Goal: Information Seeking & Learning: Learn about a topic

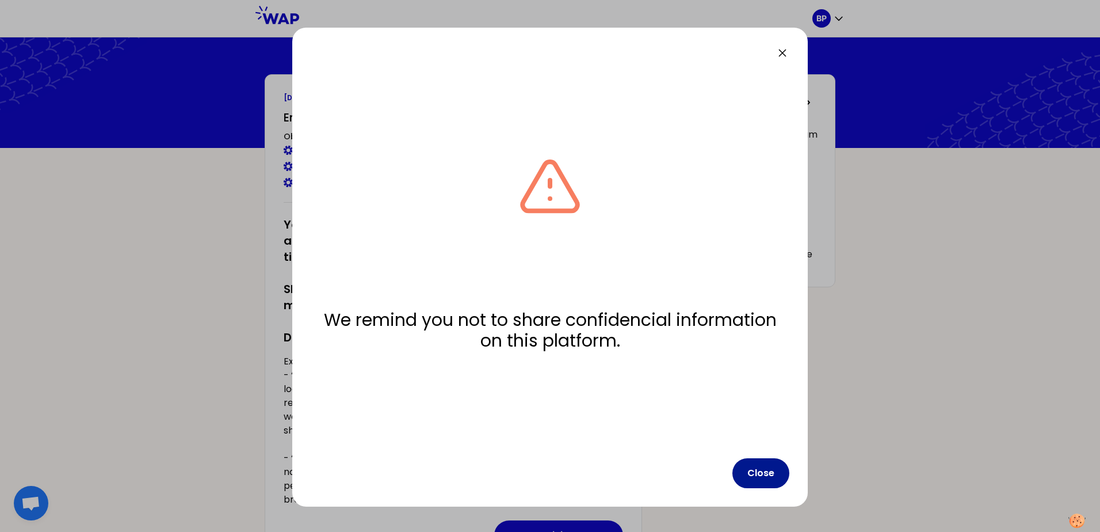
click at [773, 464] on button "Close" at bounding box center [761, 473] width 57 height 30
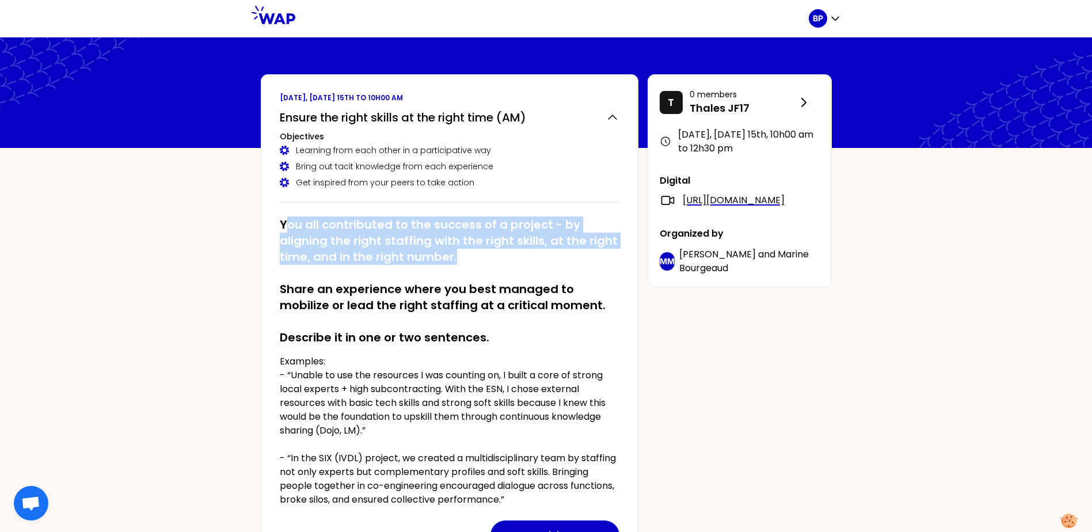
drag, startPoint x: 290, startPoint y: 224, endPoint x: 453, endPoint y: 257, distance: 166.7
click at [453, 257] on h2 "You all contributed to the success of a project - by aligning the right staffin…" at bounding box center [450, 280] width 340 height 129
click at [456, 262] on h2 "You all contributed to the success of a project - by aligning the right staffin…" at bounding box center [450, 280] width 340 height 129
drag, startPoint x: 456, startPoint y: 262, endPoint x: 277, endPoint y: 221, distance: 183.6
click at [277, 221] on div "[DATE], [DATE] 15th to 10h00 am Ensure the right skills at the right time (AM) …" at bounding box center [449, 321] width 377 height 495
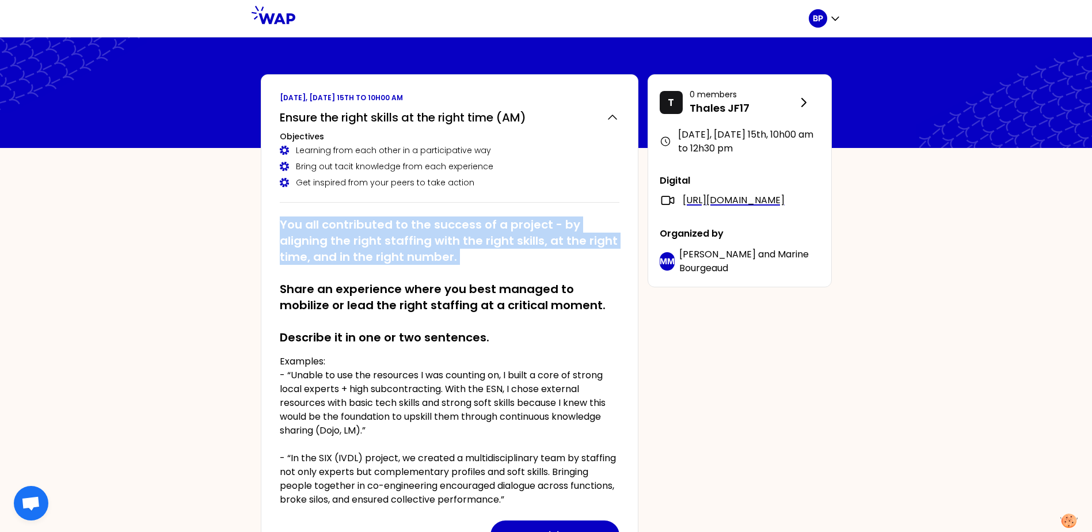
drag, startPoint x: 277, startPoint y: 221, endPoint x: 197, endPoint y: 243, distance: 82.4
click at [197, 243] on div "BP [DATE], [DATE] 15th to 10h00 am Ensure the right skills at the right time (A…" at bounding box center [546, 424] width 1092 height 849
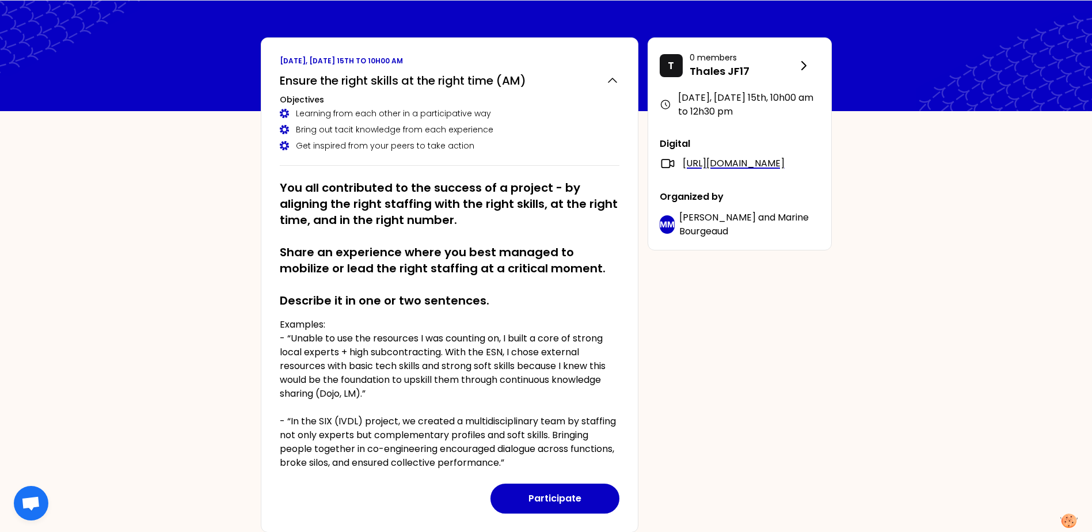
scroll to position [58, 0]
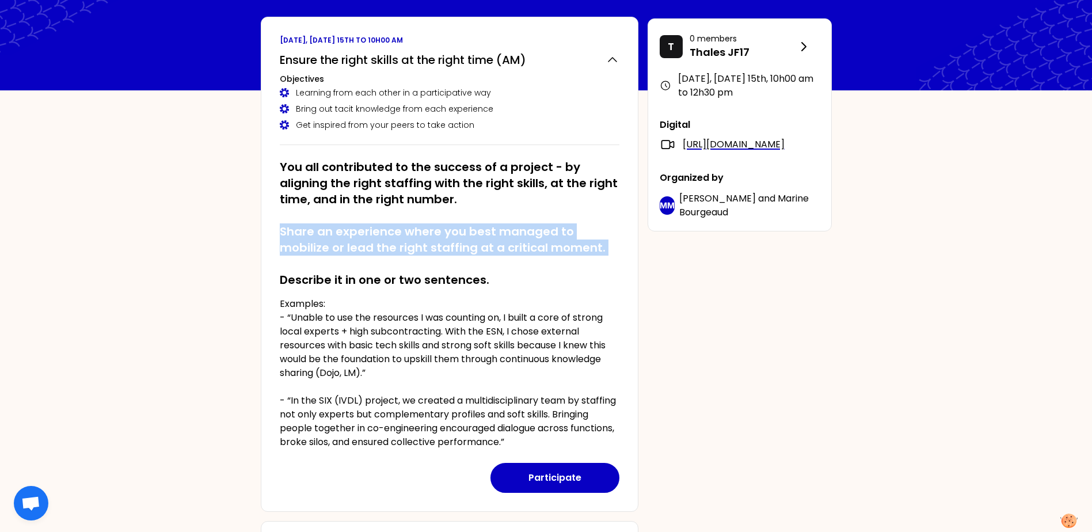
drag, startPoint x: 424, startPoint y: 246, endPoint x: 604, endPoint y: 257, distance: 179.9
click at [604, 257] on div "BP [DATE], [DATE] 15th to 10h00 am Ensure the right skills at the right time (A…" at bounding box center [546, 366] width 1092 height 849
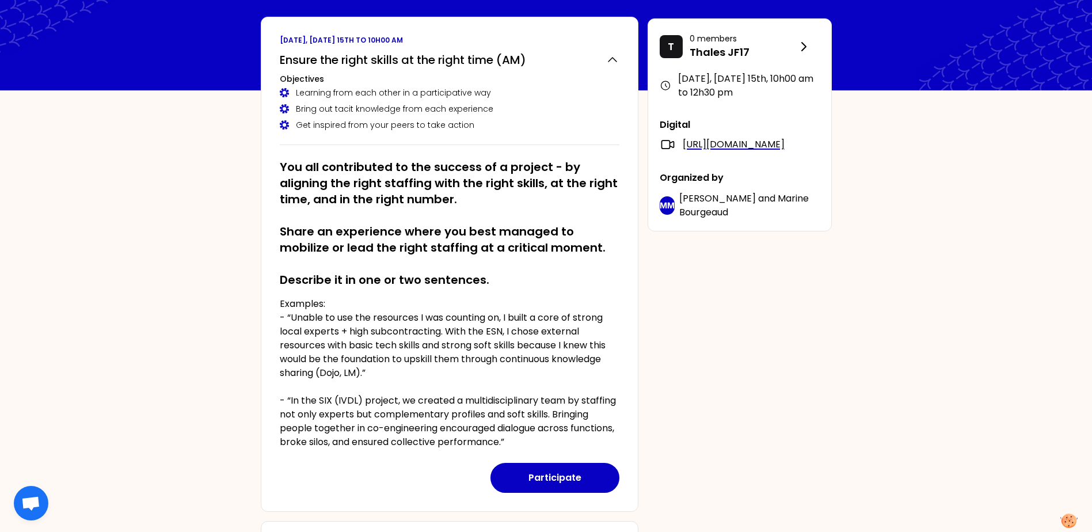
drag, startPoint x: 604, startPoint y: 257, endPoint x: 593, endPoint y: 285, distance: 29.5
click at [593, 285] on h2 "You all contributed to the success of a project - by aligning the right staffin…" at bounding box center [450, 223] width 340 height 129
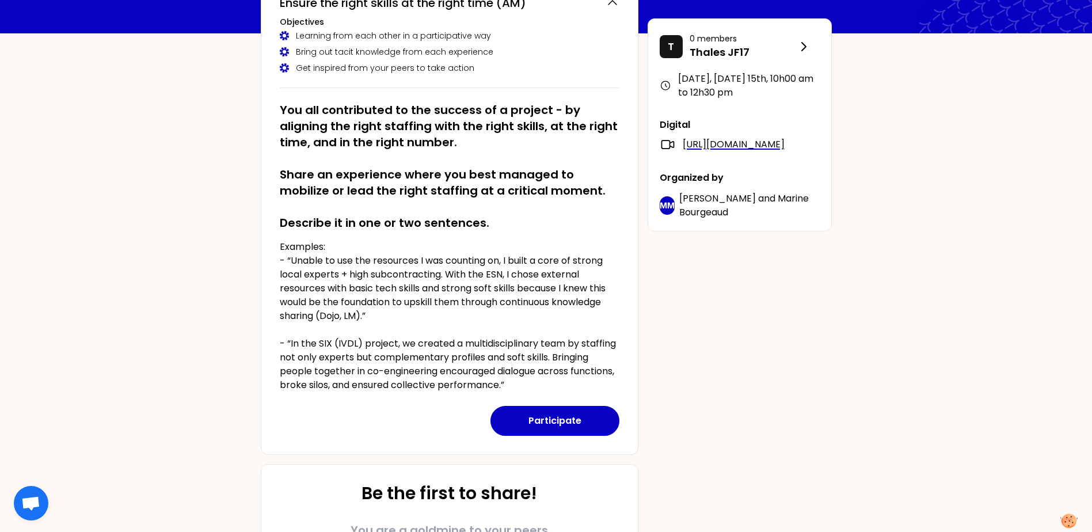
scroll to position [115, 0]
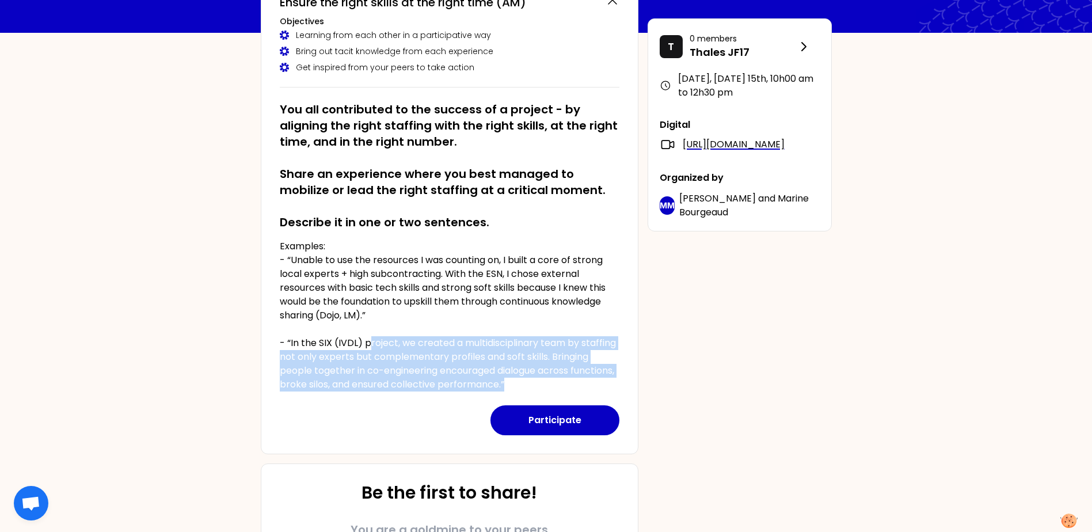
drag, startPoint x: 369, startPoint y: 342, endPoint x: 561, endPoint y: 384, distance: 196.6
click at [561, 384] on p "Examples: - “Unable to use the resources I was counting on, I built a core of s…" at bounding box center [450, 315] width 340 height 152
drag, startPoint x: 561, startPoint y: 384, endPoint x: 398, endPoint y: 365, distance: 164.0
click at [398, 365] on p "Examples: - “Unable to use the resources I was counting on, I built a core of s…" at bounding box center [450, 315] width 340 height 152
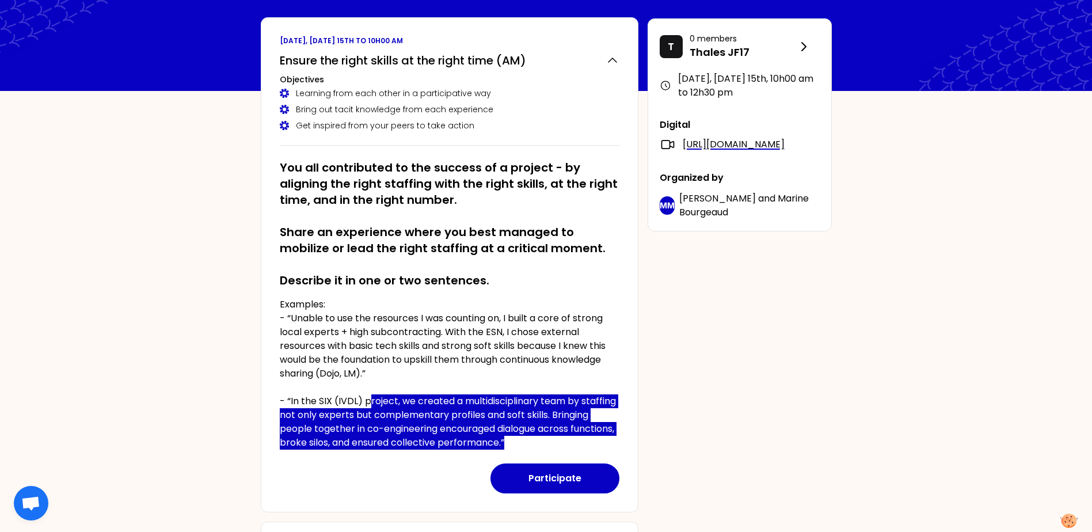
scroll to position [58, 0]
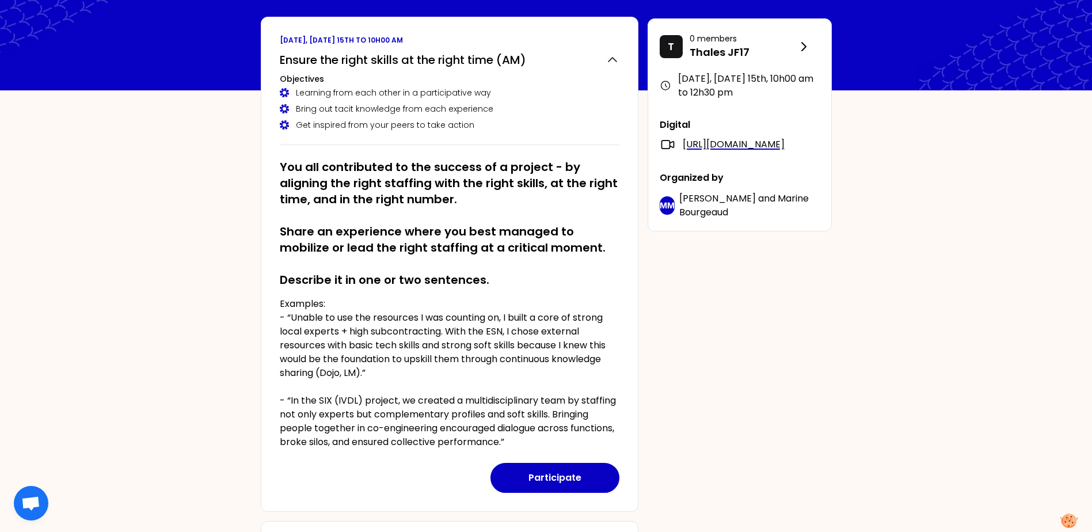
click at [456, 379] on p "Examples: - “Unable to use the resources I was counting on, I built a core of s…" at bounding box center [450, 373] width 340 height 152
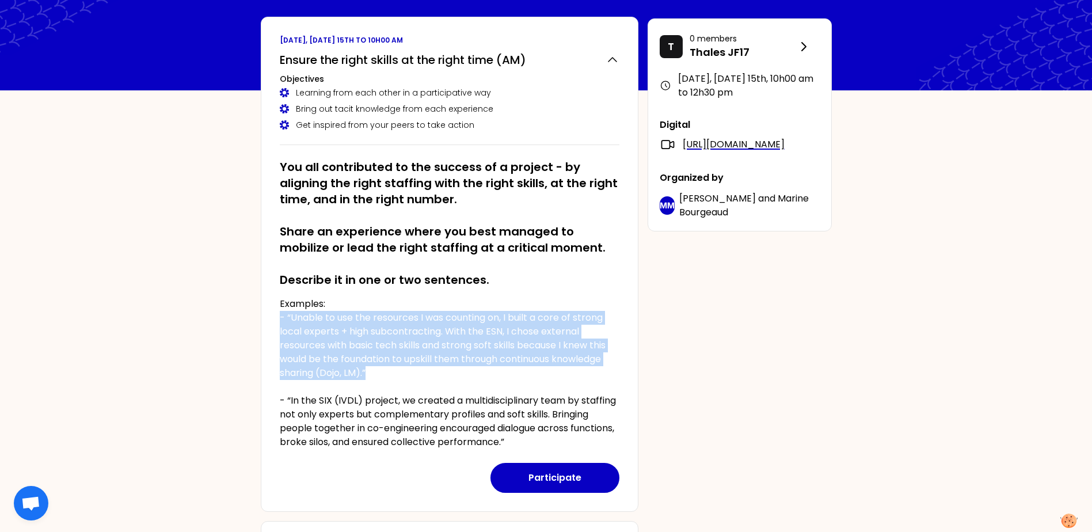
drag, startPoint x: 453, startPoint y: 377, endPoint x: 266, endPoint y: 320, distance: 195.5
click at [266, 320] on div "[DATE], [DATE] 15th to 10h00 am Ensure the right skills at the right time (AM) …" at bounding box center [449, 264] width 377 height 495
drag, startPoint x: 266, startPoint y: 320, endPoint x: 256, endPoint y: 320, distance: 9.8
click at [256, 320] on div "[DATE], [DATE] 15th to 10h00 am Ensure the right skills at the right time (AM) …" at bounding box center [545, 386] width 589 height 738
drag, startPoint x: 256, startPoint y: 320, endPoint x: 431, endPoint y: 388, distance: 187.7
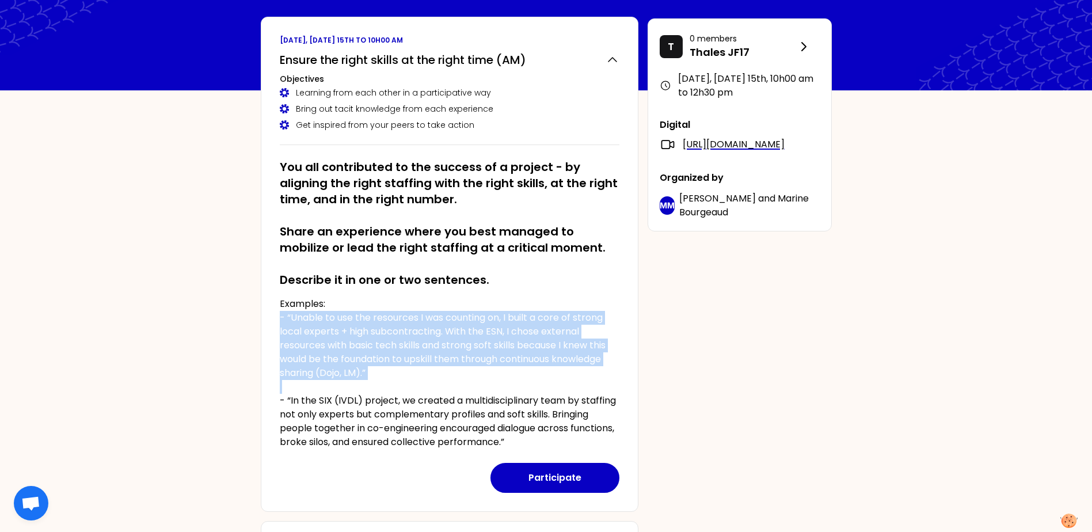
click at [431, 388] on div "[DATE], [DATE] 15th to 10h00 am Ensure the right skills at the right time (AM) …" at bounding box center [545, 386] width 589 height 738
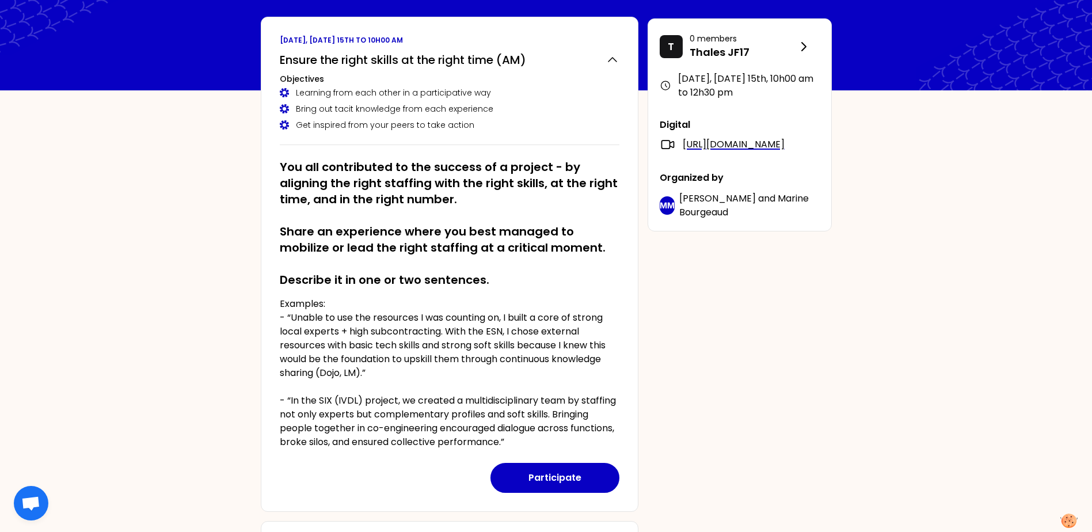
drag, startPoint x: 431, startPoint y: 388, endPoint x: 346, endPoint y: 394, distance: 85.4
click at [346, 394] on p "Examples: - “Unable to use the resources I was counting on, I built a core of s…" at bounding box center [450, 373] width 340 height 152
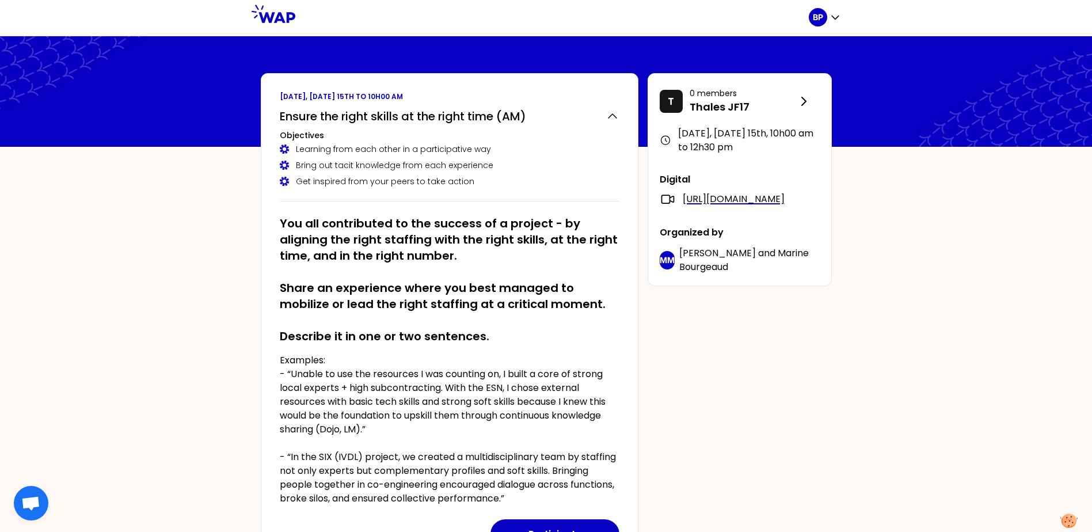
scroll to position [0, 0]
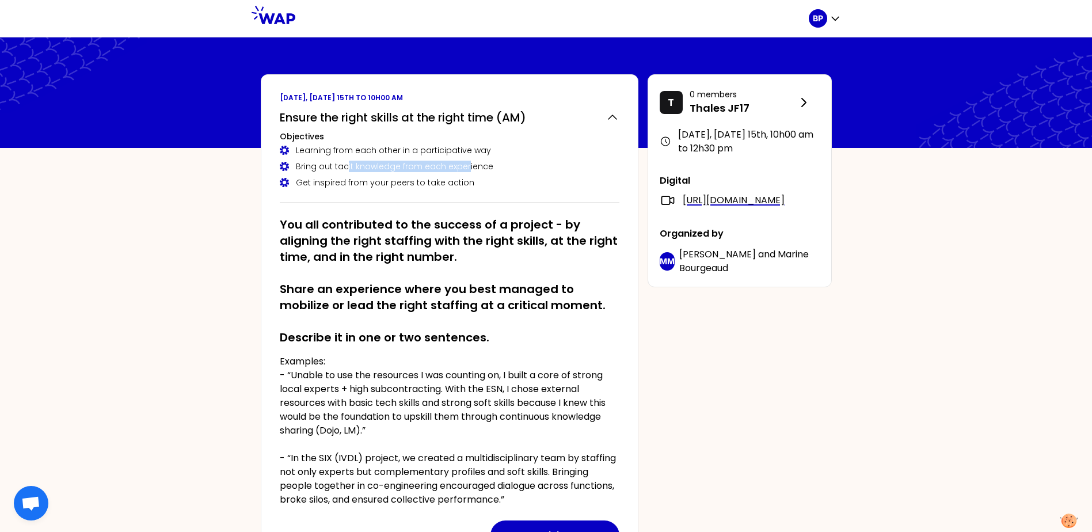
drag, startPoint x: 400, startPoint y: 167, endPoint x: 464, endPoint y: 165, distance: 63.9
click at [464, 165] on div "Bring out tacit knowledge from each experience" at bounding box center [450, 167] width 340 height 12
drag, startPoint x: 464, startPoint y: 165, endPoint x: 455, endPoint y: 189, distance: 26.4
click at [455, 189] on div "Ensure the right skills at the right time (AM) Objectives Learning from each ot…" at bounding box center [450, 154] width 340 height 98
click at [545, 344] on h2 "You all contributed to the success of a project - by aligning the right staffin…" at bounding box center [450, 280] width 340 height 129
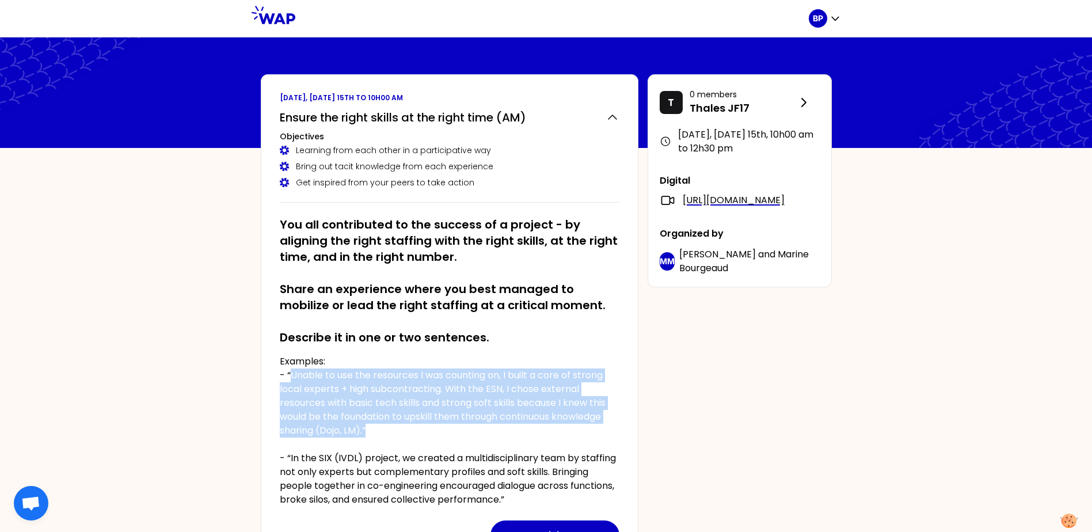
drag, startPoint x: 291, startPoint y: 373, endPoint x: 388, endPoint y: 437, distance: 115.6
click at [388, 437] on p "Examples: - “Unable to use the resources I was counting on, I built a core of s…" at bounding box center [450, 430] width 340 height 152
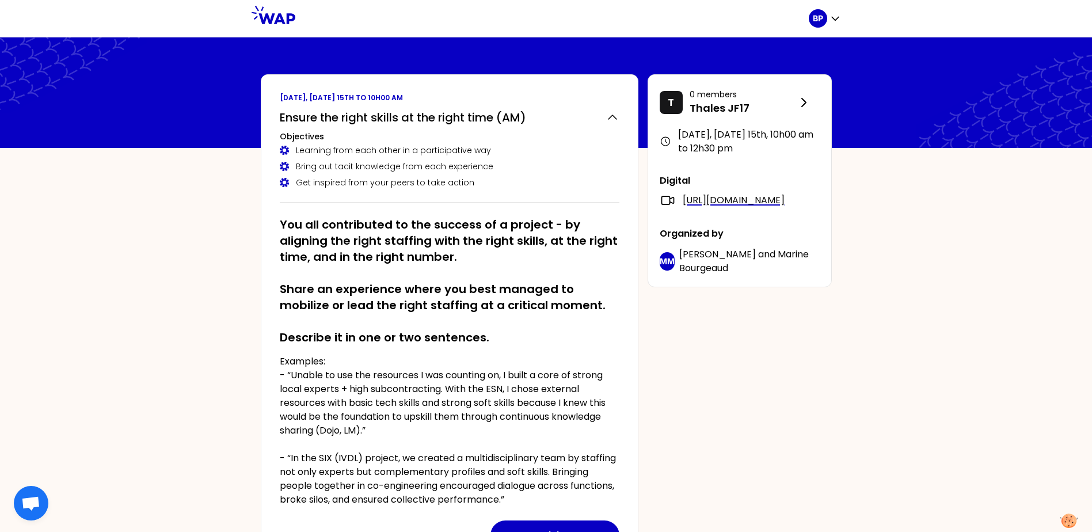
click at [388, 438] on p "Examples: - “Unable to use the resources I was counting on, I built a core of s…" at bounding box center [450, 430] width 340 height 152
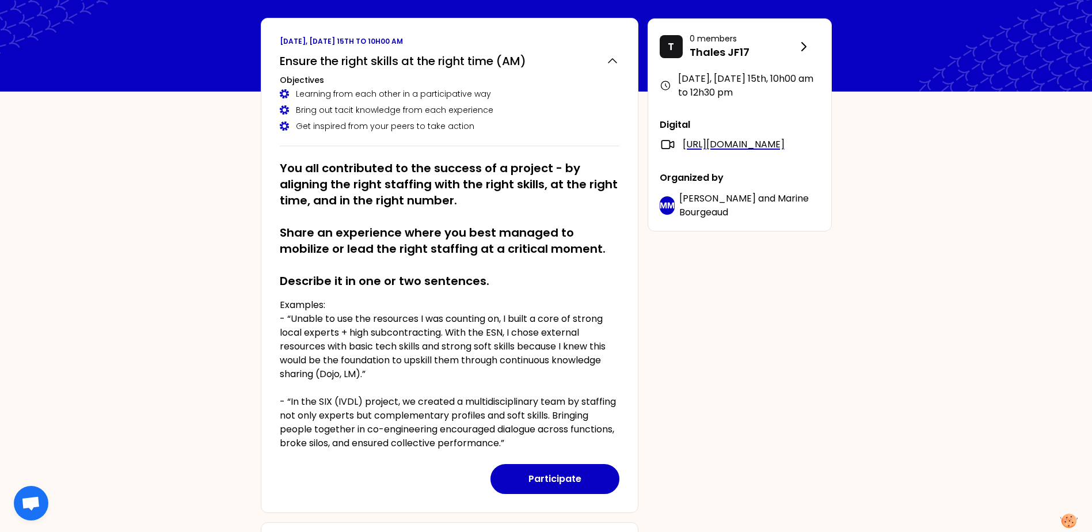
scroll to position [29, 0]
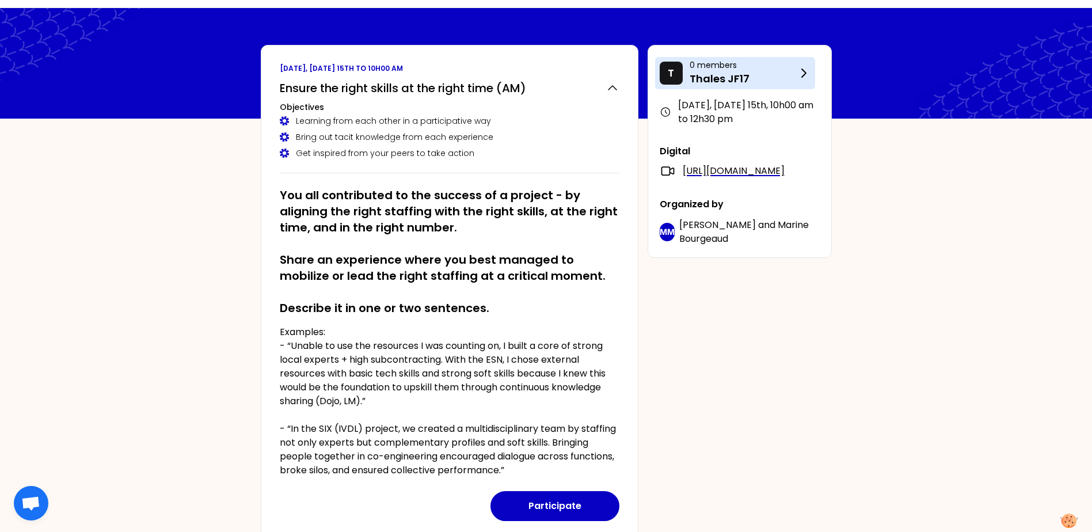
click at [804, 73] on icon at bounding box center [803, 73] width 14 height 14
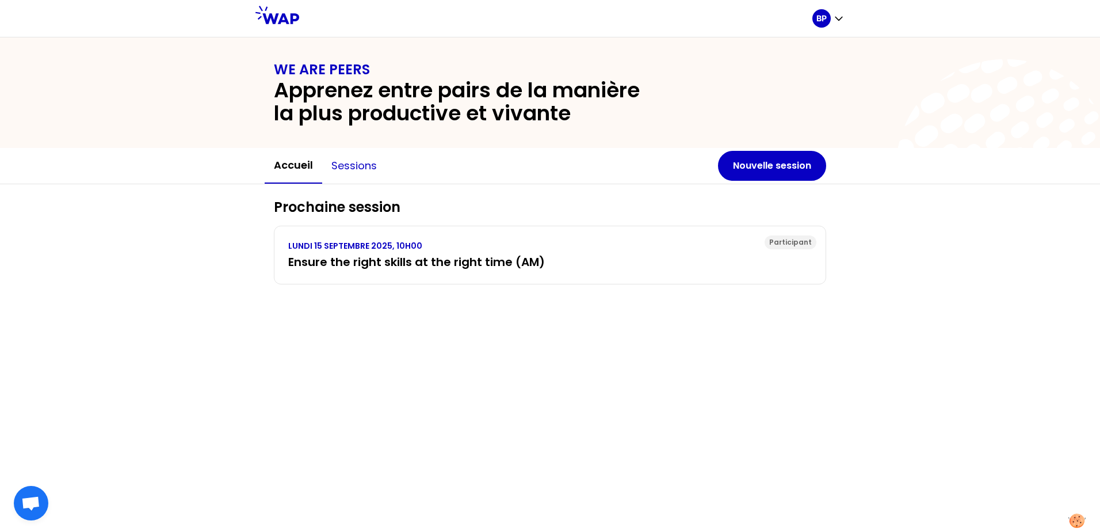
click at [380, 170] on button "Sessions" at bounding box center [354, 165] width 64 height 35
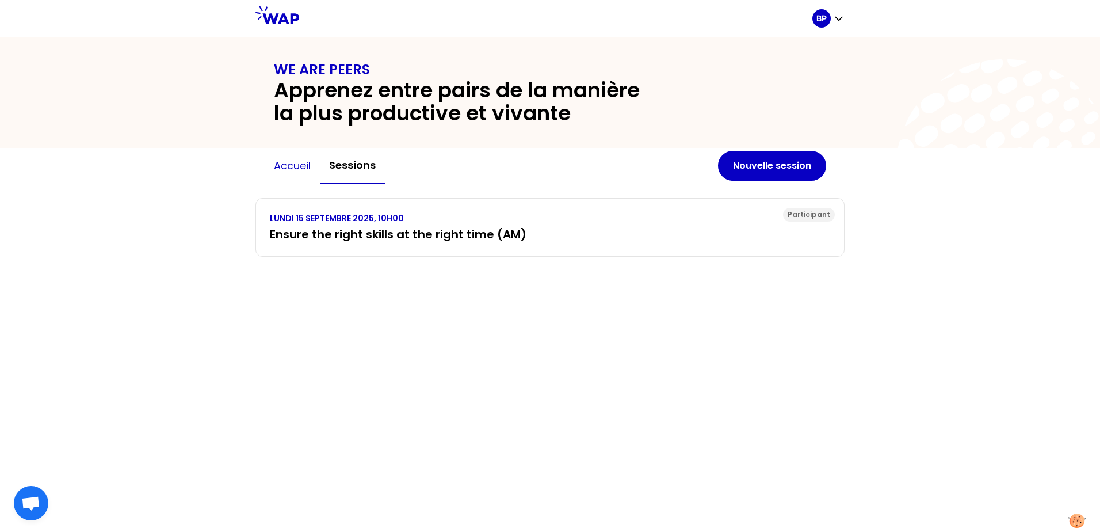
click at [294, 173] on button "Accueil" at bounding box center [292, 165] width 55 height 35
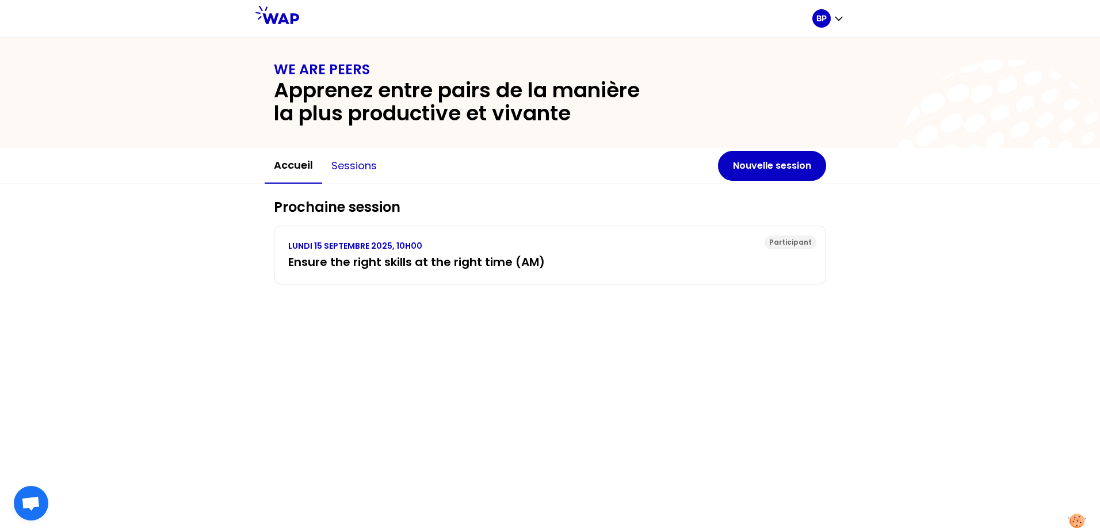
click at [353, 174] on button "Sessions" at bounding box center [354, 165] width 64 height 35
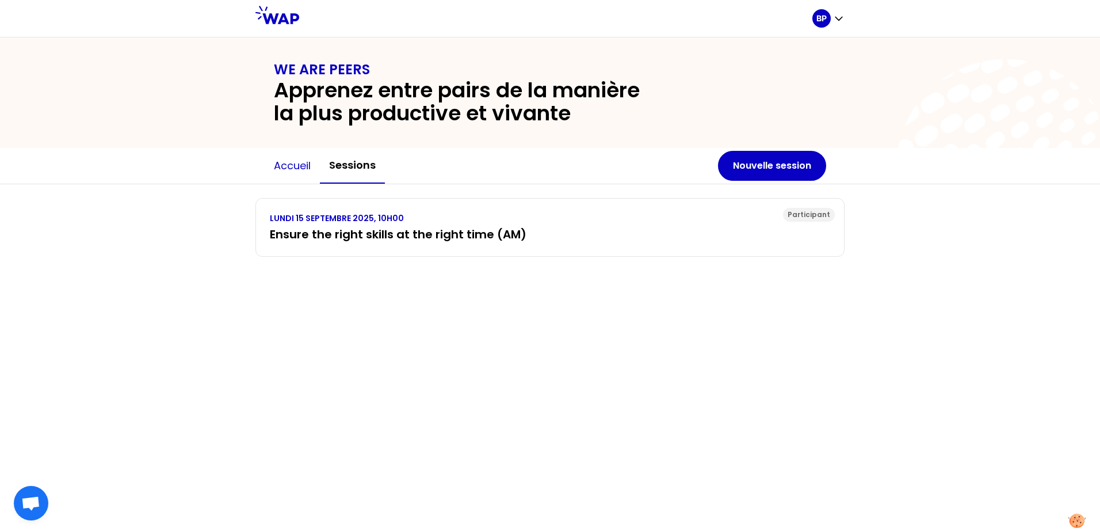
click at [308, 178] on button "Accueil" at bounding box center [292, 165] width 55 height 35
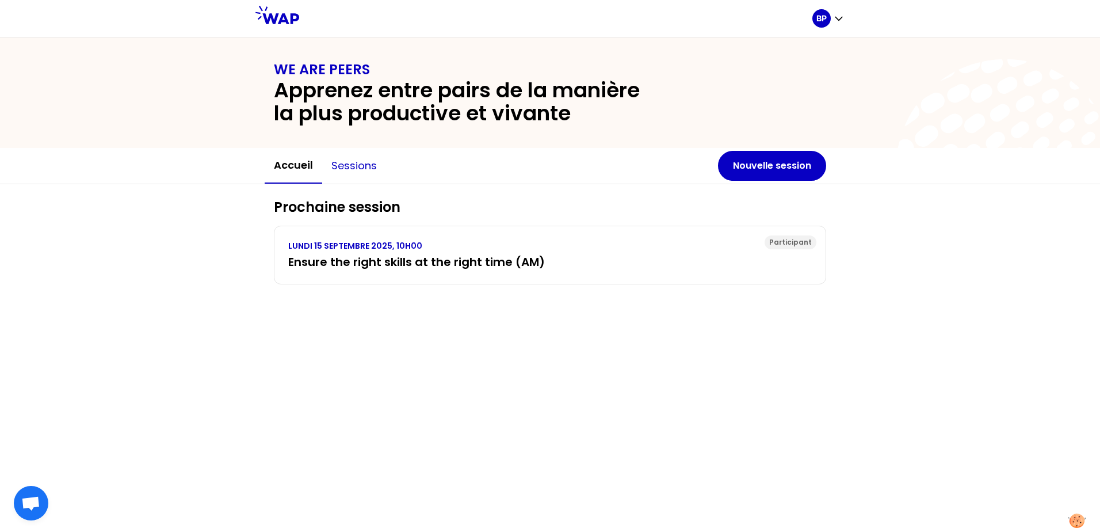
click at [350, 172] on button "Sessions" at bounding box center [354, 165] width 64 height 35
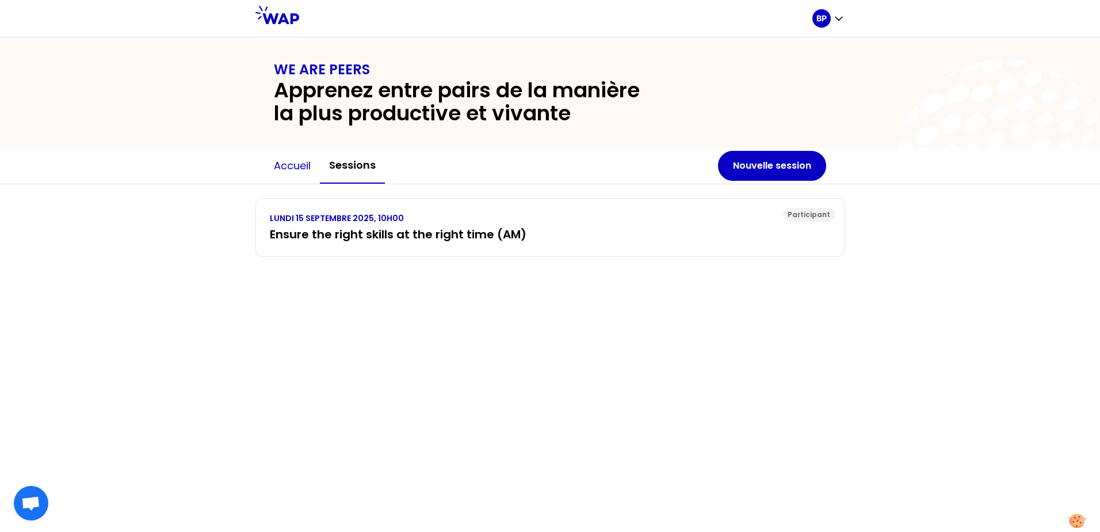
click at [304, 174] on button "Accueil" at bounding box center [292, 165] width 55 height 35
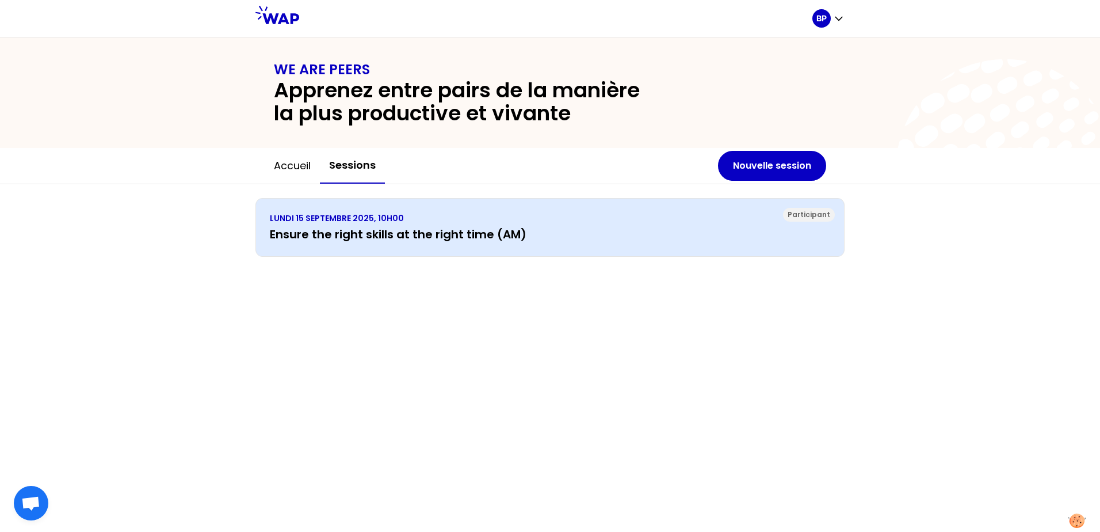
click at [350, 222] on p "LUNDI 15 SEPTEMBRE 2025, 10H00" at bounding box center [550, 218] width 560 height 12
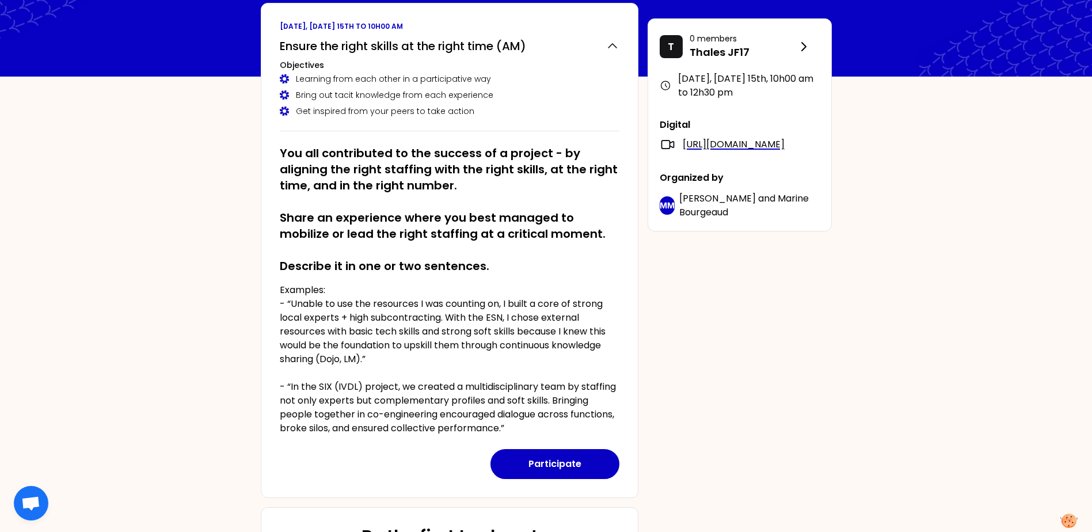
scroll to position [29, 0]
